Goal: Navigation & Orientation: Find specific page/section

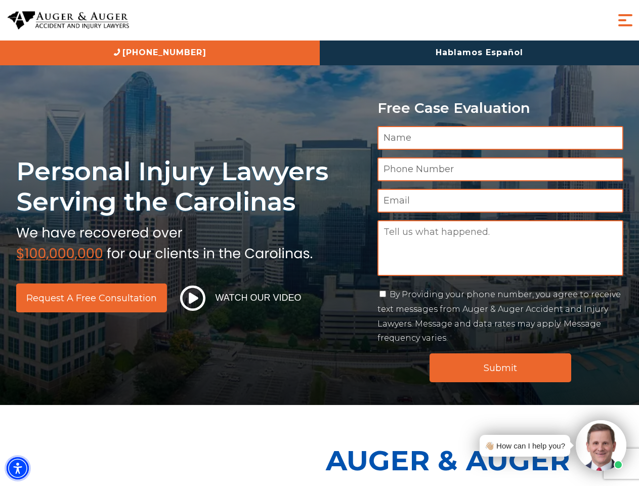
click at [18, 468] on img "Accessibility Menu" at bounding box center [18, 468] width 22 height 22
